Goal: Task Accomplishment & Management: Manage account settings

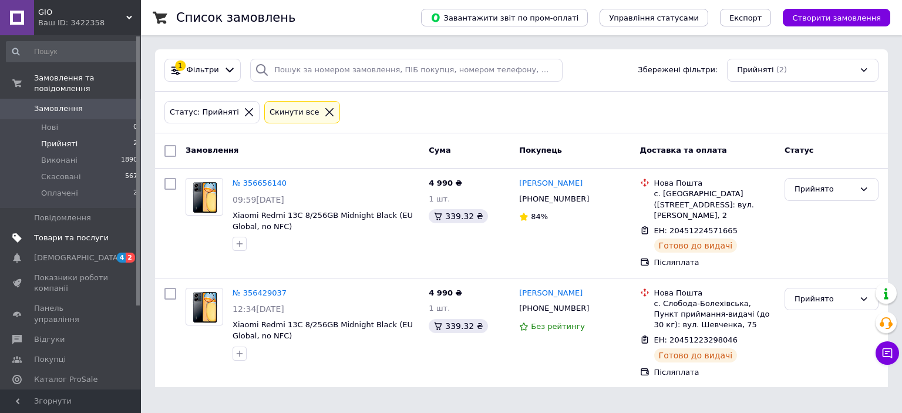
click at [85, 232] on span "Товари та послуги" at bounding box center [71, 237] width 75 height 11
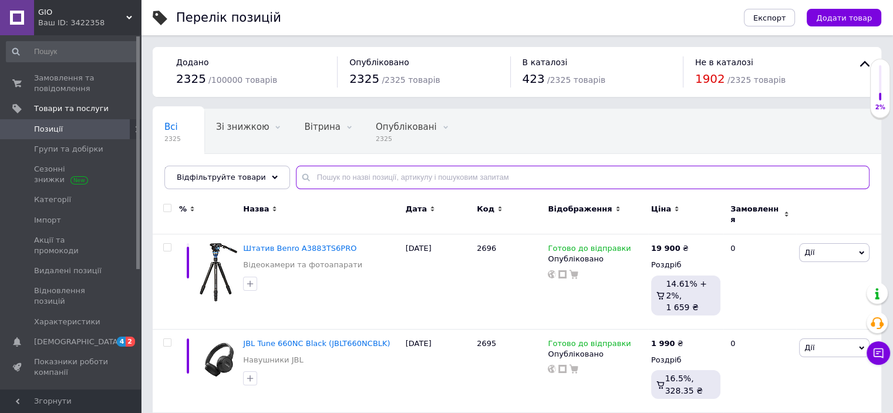
click at [396, 170] on input "text" at bounding box center [583, 177] width 574 height 23
paste input "MYMD2"
type input "MYMD2"
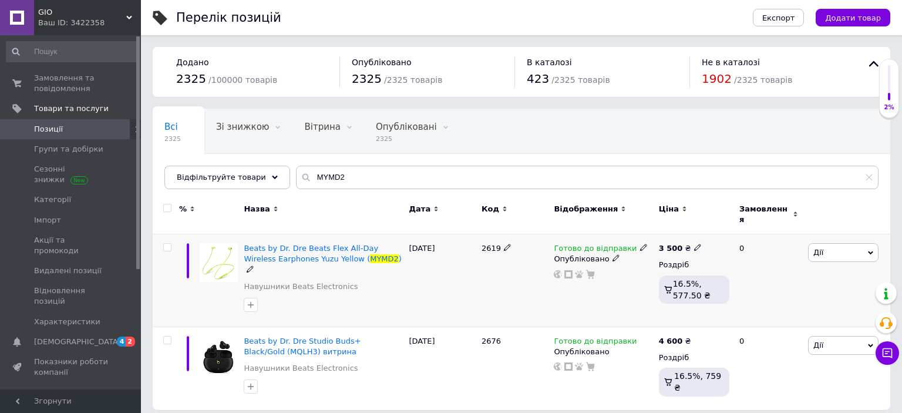
click at [640, 244] on icon at bounding box center [643, 247] width 7 height 7
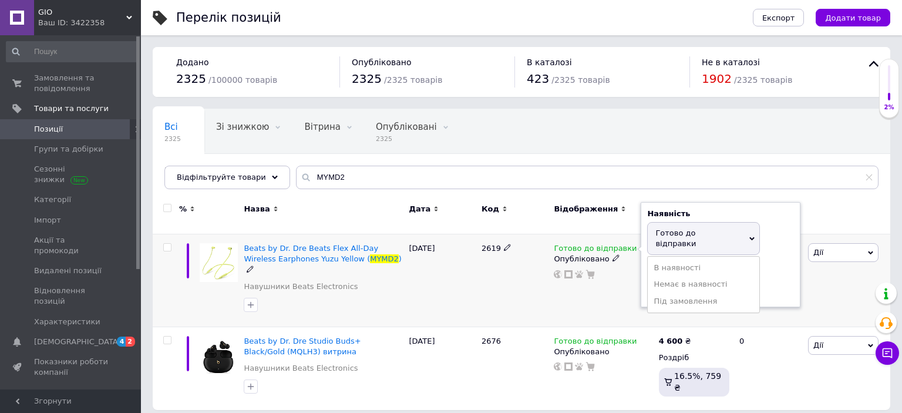
drag, startPoint x: 655, startPoint y: 267, endPoint x: 621, endPoint y: 288, distance: 40.1
click at [655, 276] on li "Немає в наявності" at bounding box center [704, 284] width 112 height 16
click at [606, 298] on div "Готово до відправки Наявність Немає в наявності В наявності Під замовлення Гото…" at bounding box center [603, 280] width 104 height 93
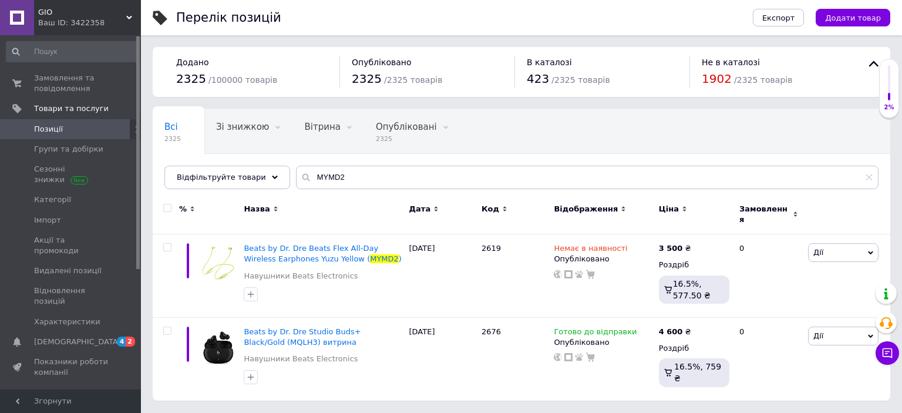
click at [49, 132] on span "Позиції" at bounding box center [48, 129] width 29 height 11
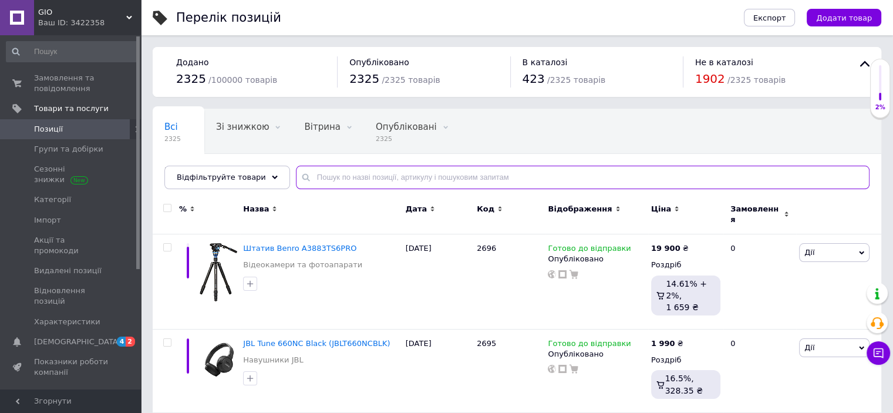
click at [373, 176] on input "text" at bounding box center [583, 177] width 574 height 23
paste input "Google Pixel 9 12/256GB Obsidian"
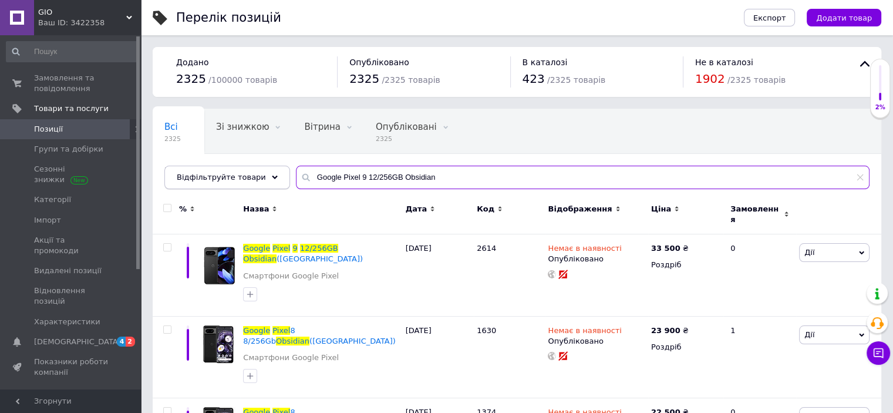
drag, startPoint x: 444, startPoint y: 178, endPoint x: 254, endPoint y: 173, distance: 190.3
click at [254, 173] on div "Відфільтруйте товари Google Pixel 9 12/256GB Obsidian" at bounding box center [516, 177] width 705 height 23
paste input "Logitech G435 LIGHTSPEED Blue"
type input "Logitech G435 LIGHTSPEED Blue"
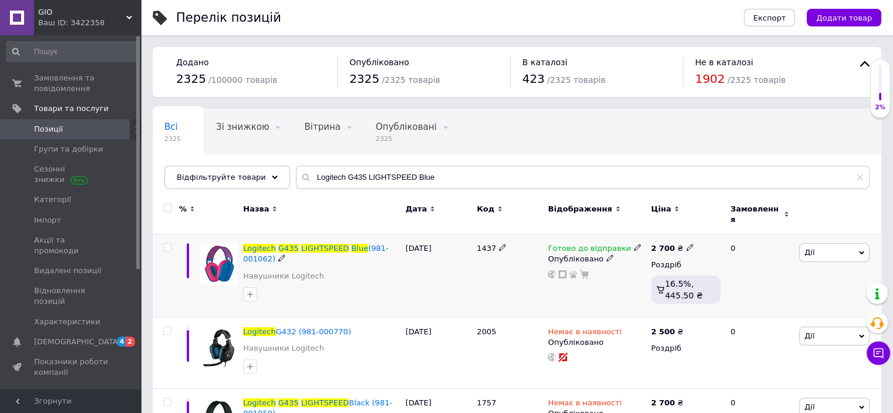
click at [634, 244] on icon at bounding box center [637, 247] width 7 height 7
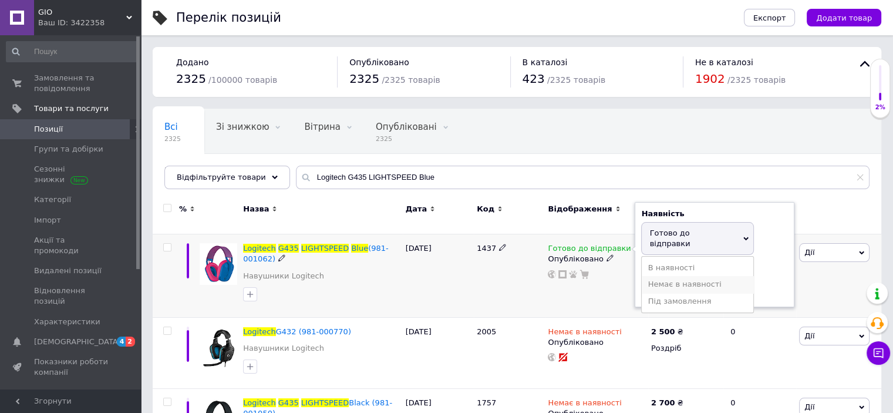
click at [645, 276] on li "Немає в наявності" at bounding box center [698, 284] width 112 height 16
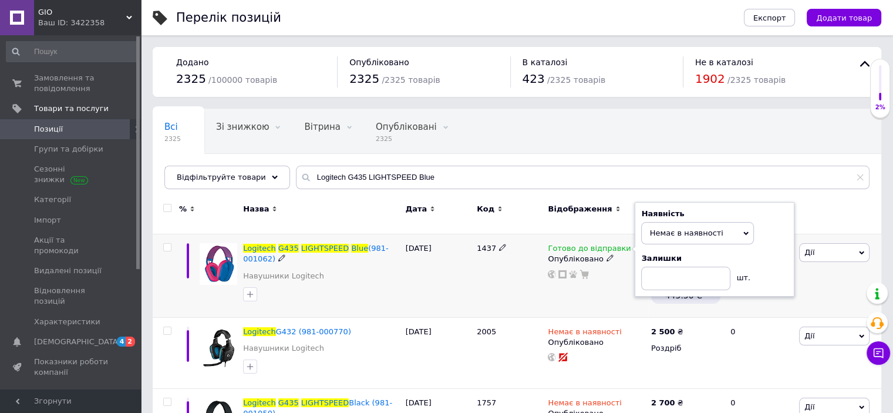
click at [596, 297] on div "Готово до відправки Наявність Немає в наявності В наявності Під замовлення Гото…" at bounding box center [596, 275] width 103 height 83
